Goal: Task Accomplishment & Management: Complete application form

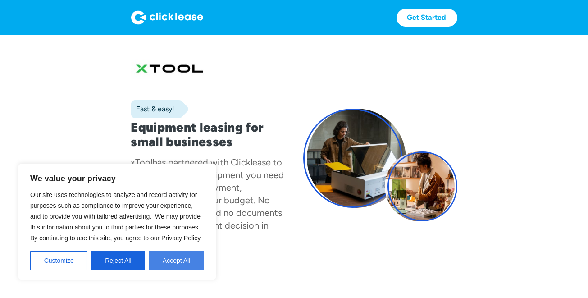
click at [175, 255] on button "Accept All" at bounding box center [176, 261] width 55 height 20
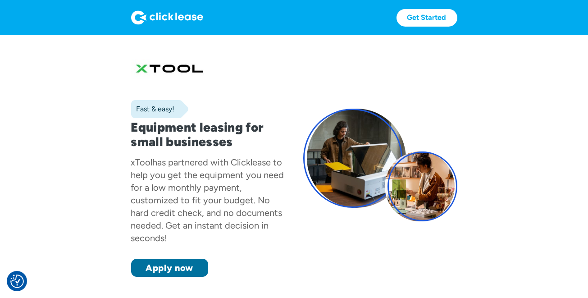
click at [193, 264] on link "Apply now" at bounding box center [169, 268] width 77 height 18
